Goal: Use online tool/utility: Utilize a website feature to perform a specific function

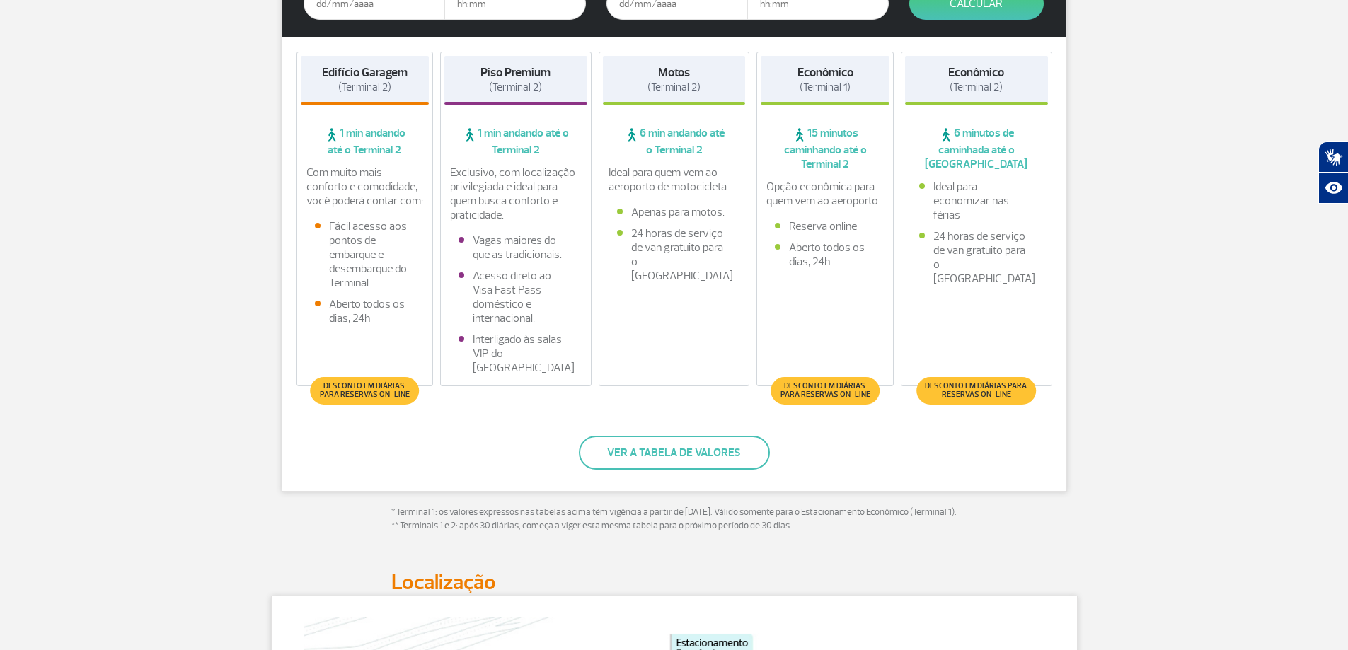
scroll to position [141, 0]
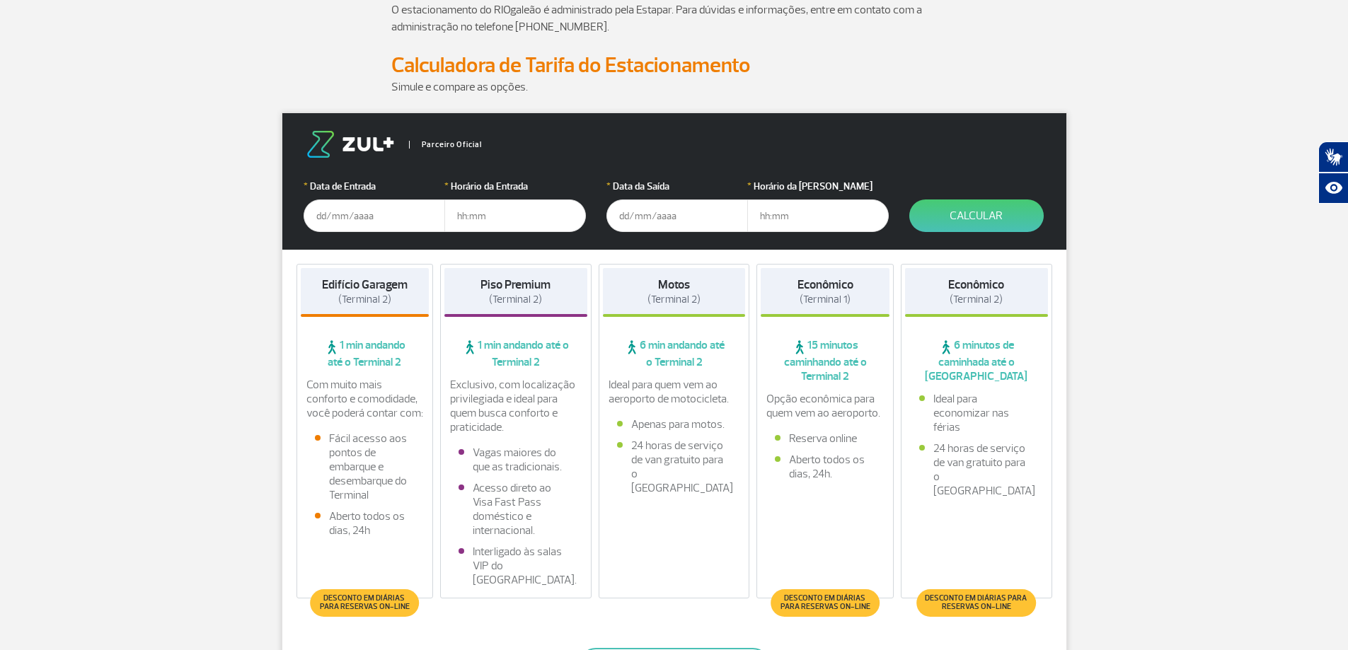
click at [335, 216] on input "text" at bounding box center [373, 215] width 141 height 33
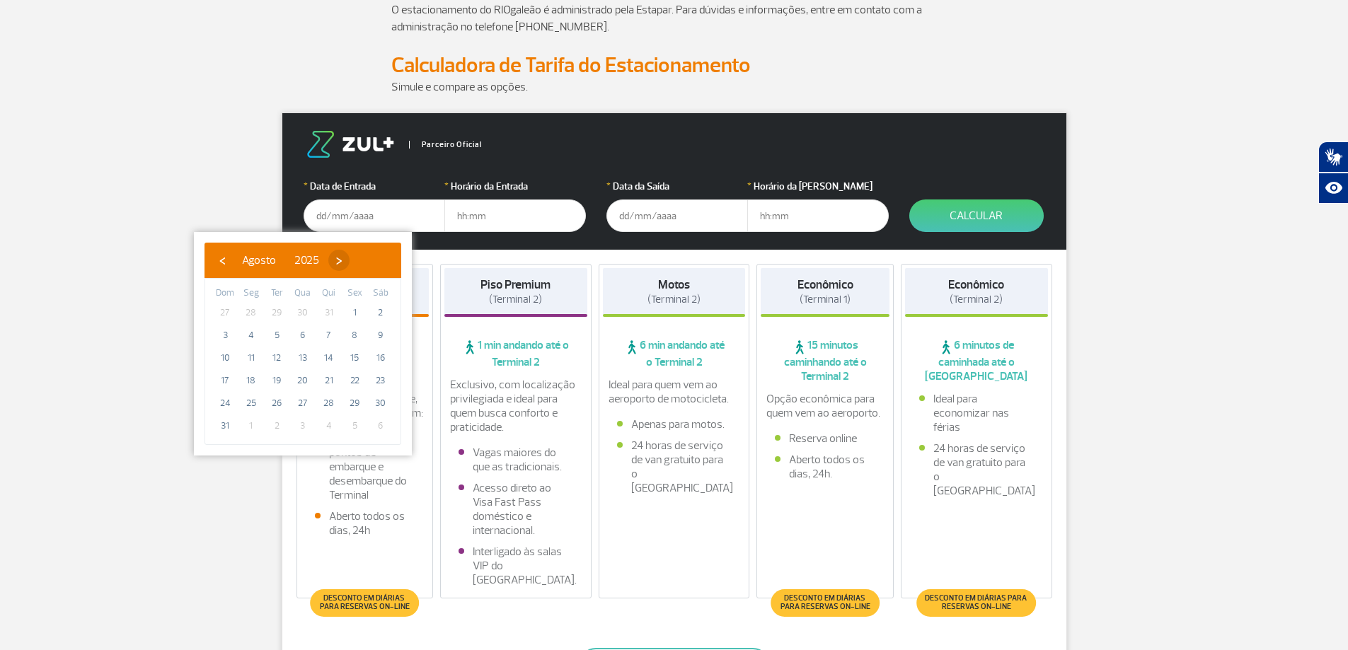
click at [349, 255] on bs-datepicker-navigation-view "‹ ​ Agosto ​ 2025 ​ ›" at bounding box center [281, 258] width 138 height 14
click at [349, 257] on span "›" at bounding box center [338, 260] width 21 height 21
click at [231, 380] on span "21" at bounding box center [225, 380] width 23 height 23
type input "[DATE]"
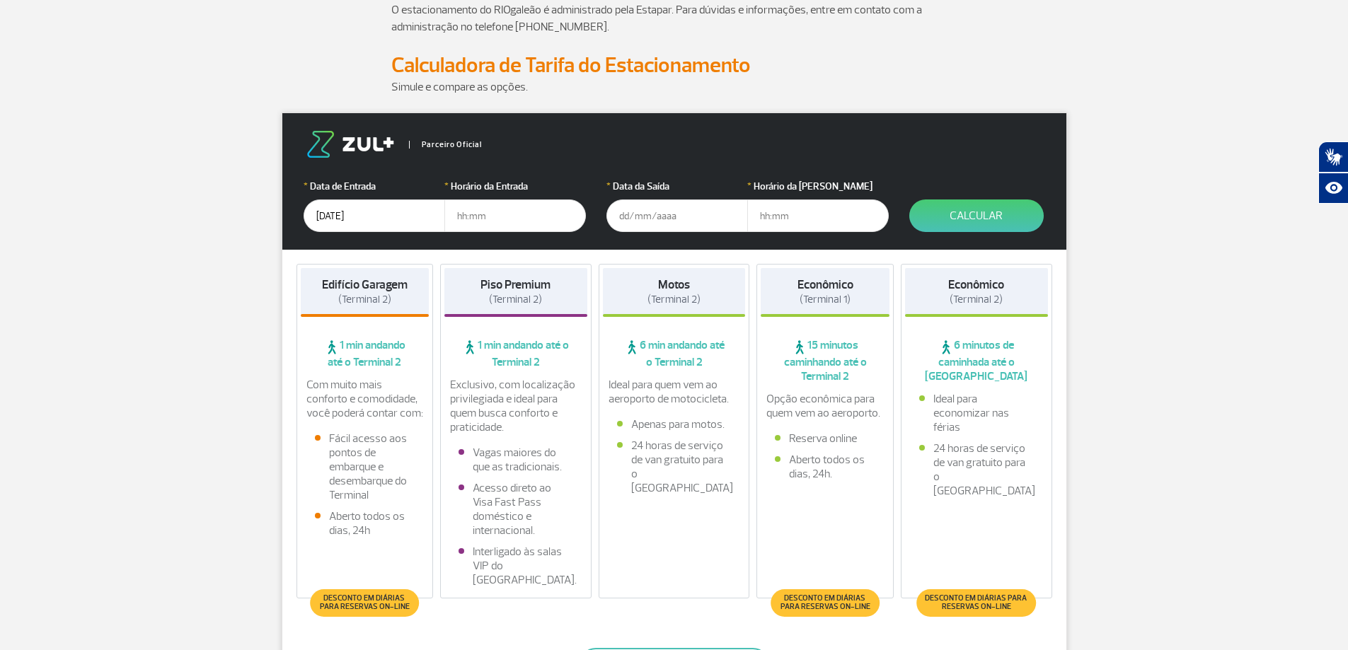
click at [476, 203] on input "text" at bounding box center [514, 215] width 141 height 33
click at [628, 207] on input "text" at bounding box center [676, 215] width 141 height 33
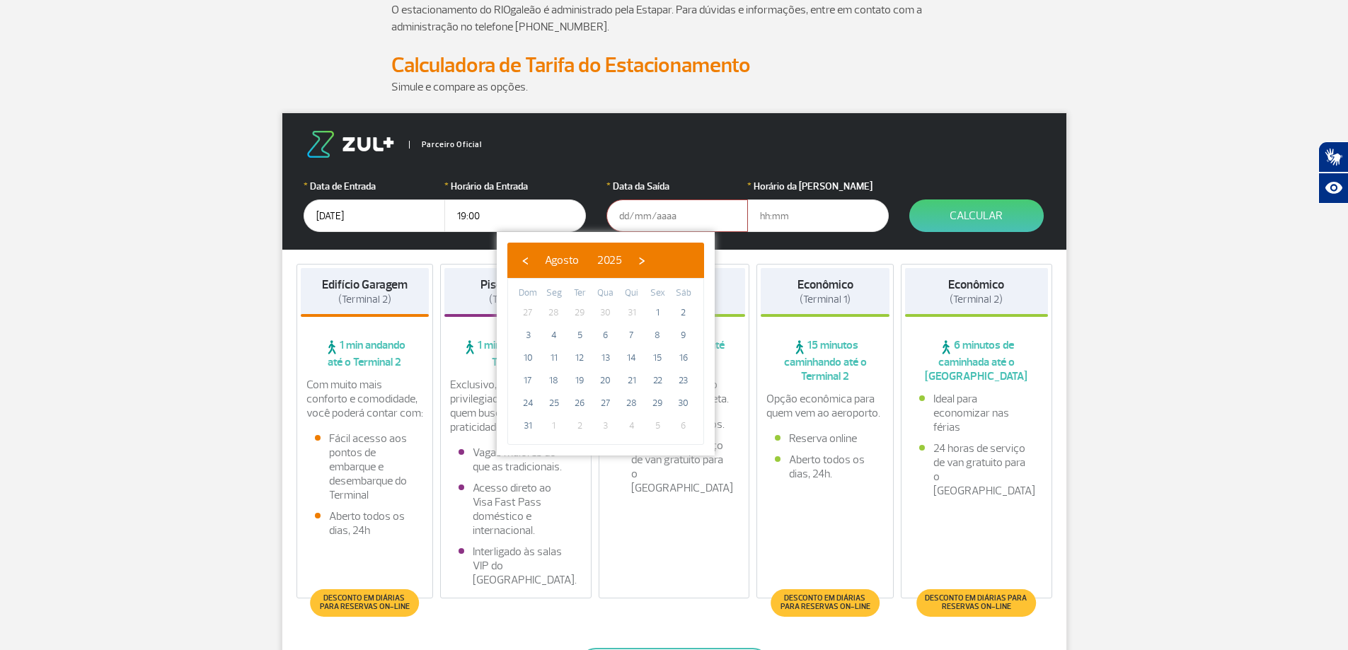
click at [467, 219] on input "19:00" at bounding box center [514, 215] width 141 height 33
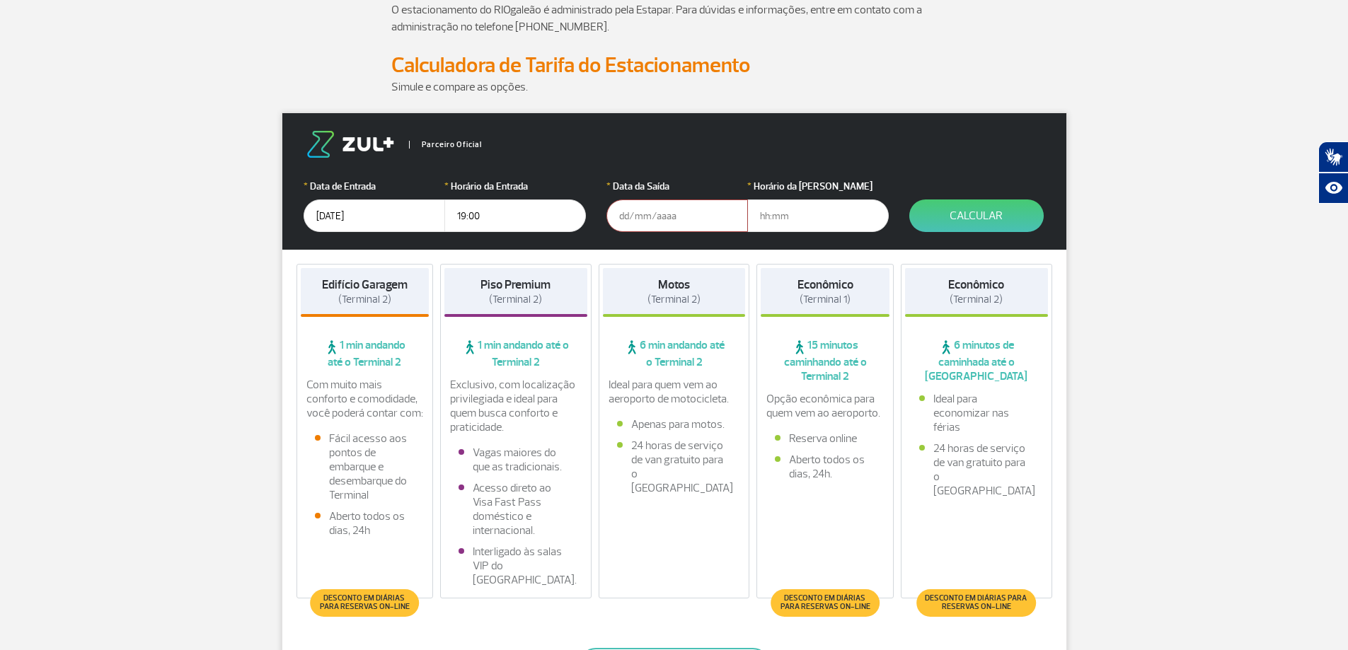
click at [458, 218] on input "19:00" at bounding box center [514, 215] width 141 height 33
drag, startPoint x: 464, startPoint y: 218, endPoint x: 449, endPoint y: 218, distance: 14.9
click at [449, 218] on input "19:00" at bounding box center [514, 215] width 141 height 33
click at [460, 216] on input "16:00" at bounding box center [514, 215] width 141 height 33
type input "18:00"
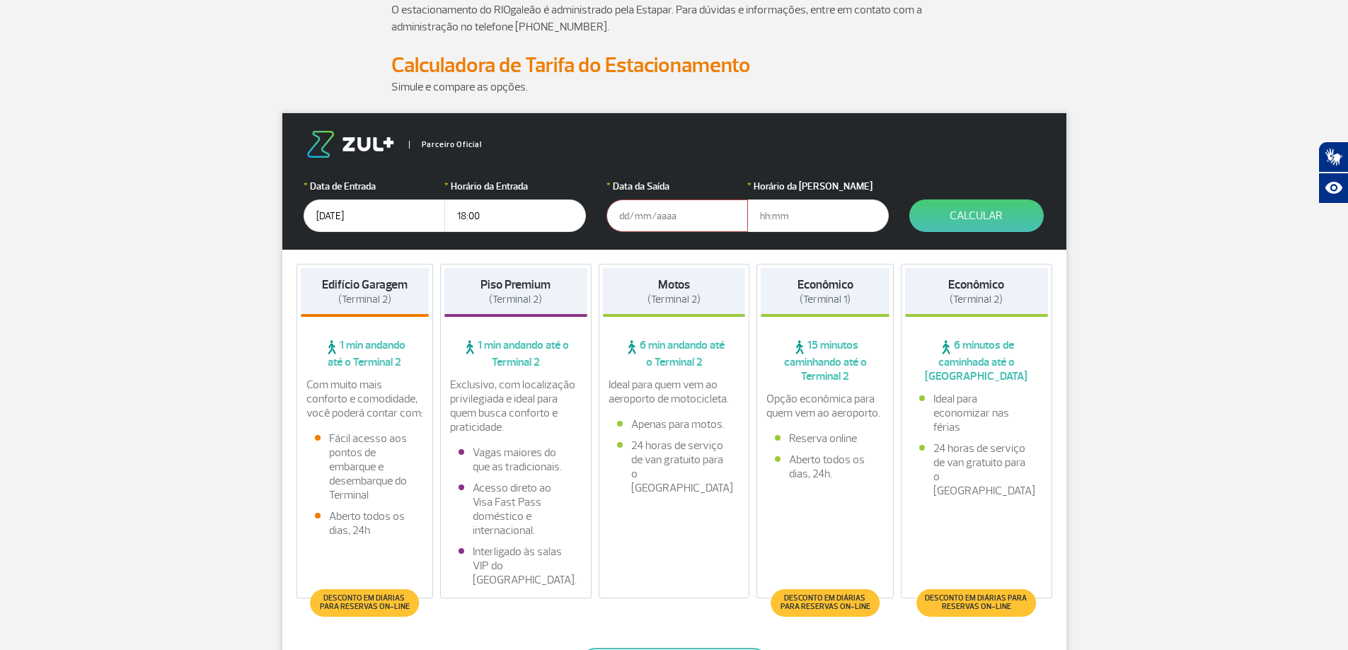
click at [619, 219] on input "text" at bounding box center [676, 215] width 141 height 33
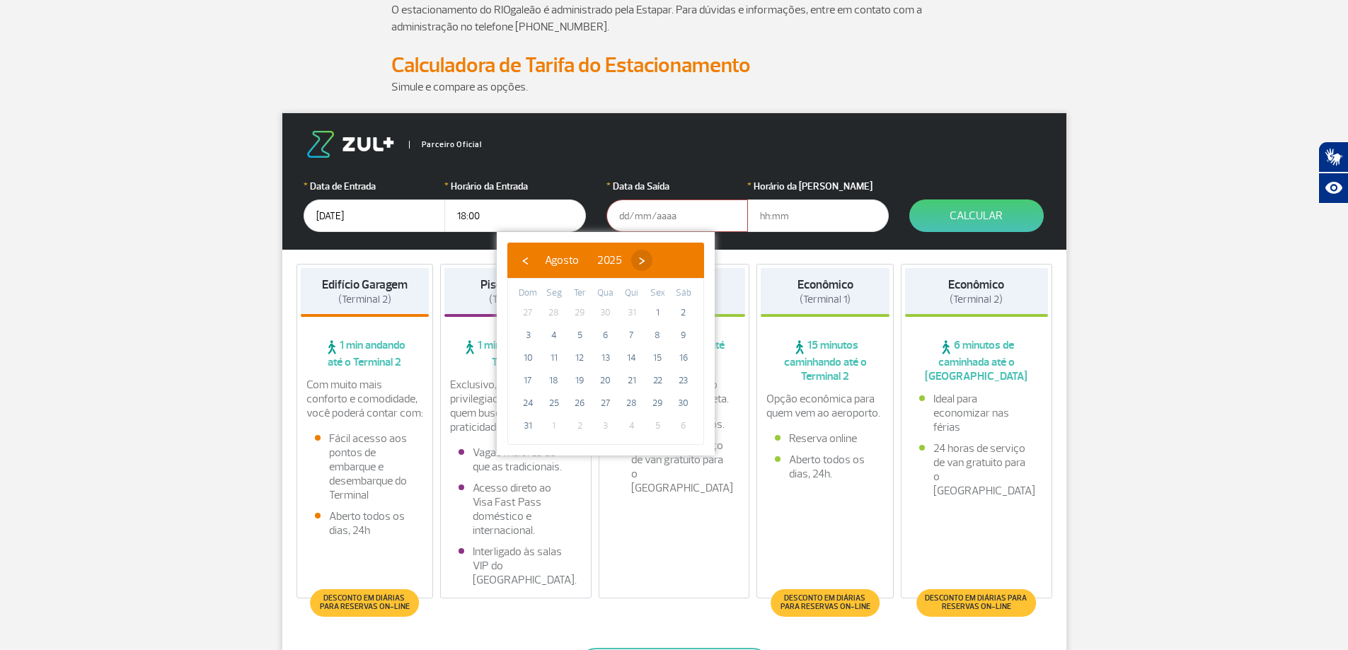
click at [652, 262] on span "›" at bounding box center [641, 260] width 21 height 21
click at [526, 404] on span "28" at bounding box center [527, 403] width 23 height 23
type input "[DATE]"
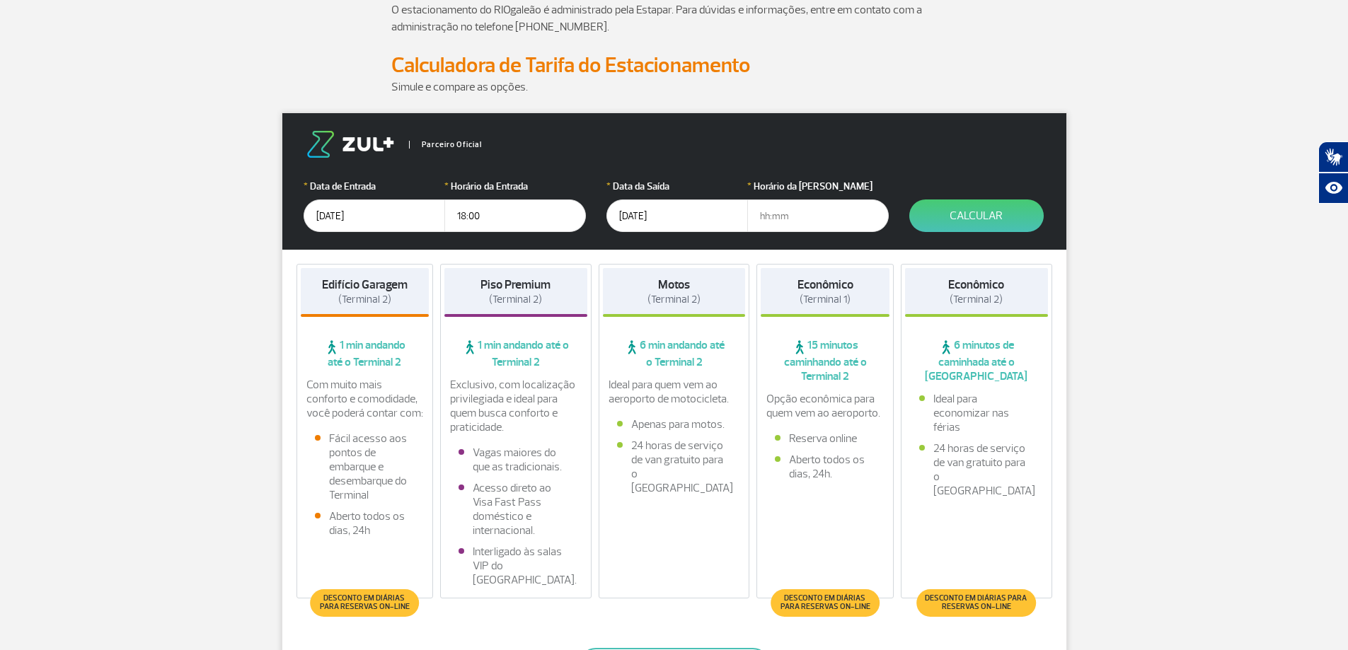
click at [761, 218] on input "text" at bounding box center [817, 215] width 141 height 33
type input "13:00"
click at [990, 216] on button "Calcular" at bounding box center [976, 215] width 134 height 33
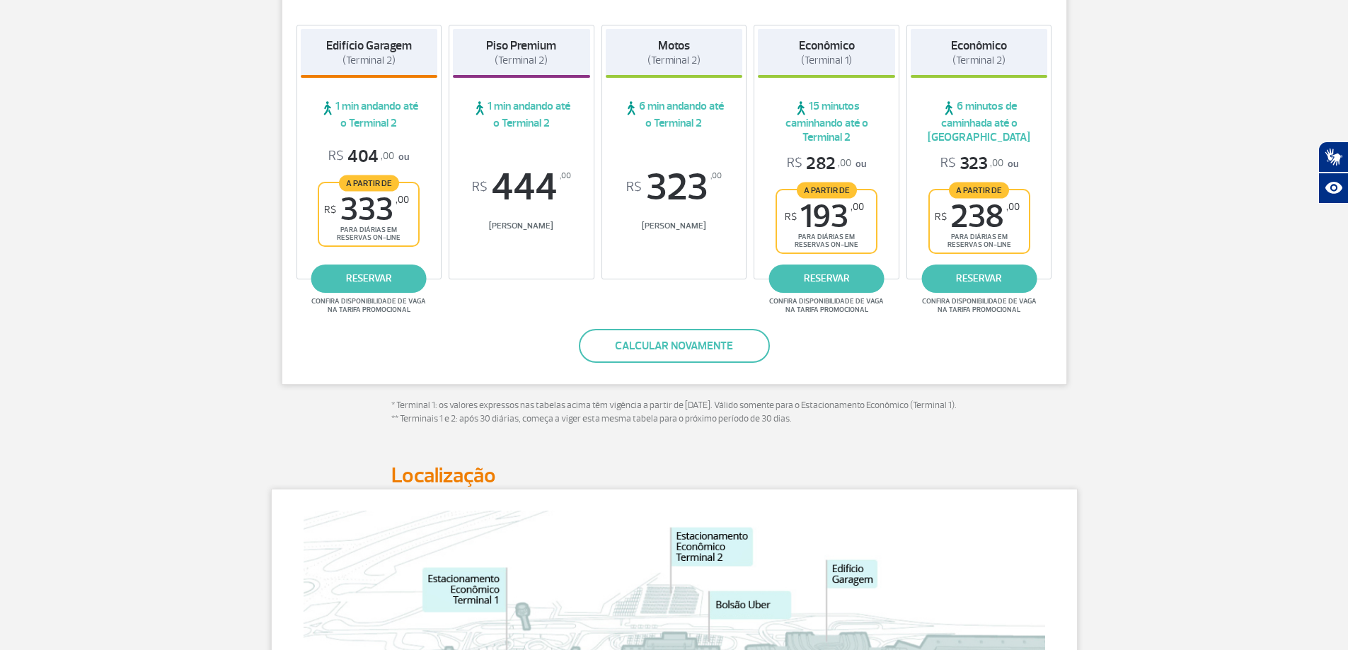
scroll to position [0, 0]
